Goal: Browse casually: Explore the website without a specific task or goal

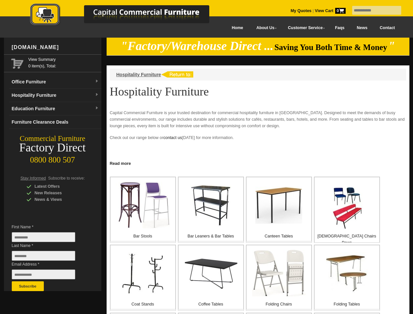
click at [372, 10] on input "text" at bounding box center [376, 10] width 49 height 9
click at [48, 257] on input "Last Name *" at bounding box center [43, 256] width 63 height 10
click at [28, 286] on button "Subscribe" at bounding box center [28, 286] width 32 height 10
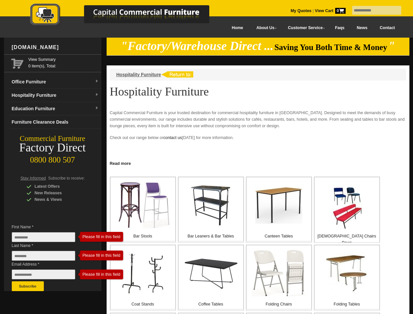
click at [258, 163] on link "Read more" at bounding box center [258, 163] width 303 height 8
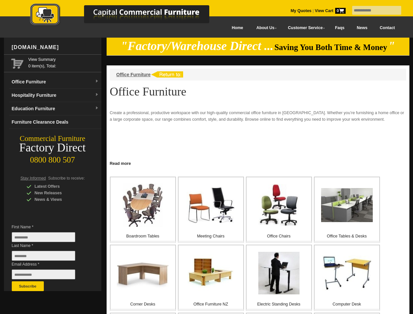
click at [372, 10] on input "text" at bounding box center [376, 10] width 49 height 9
click at [48, 257] on input "Last Name *" at bounding box center [43, 256] width 63 height 10
click at [28, 286] on button "Subscribe" at bounding box center [28, 286] width 32 height 10
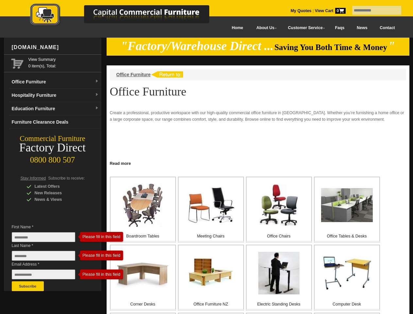
click at [258, 163] on link "Read more" at bounding box center [258, 163] width 303 height 8
